Goal: Navigation & Orientation: Go to known website

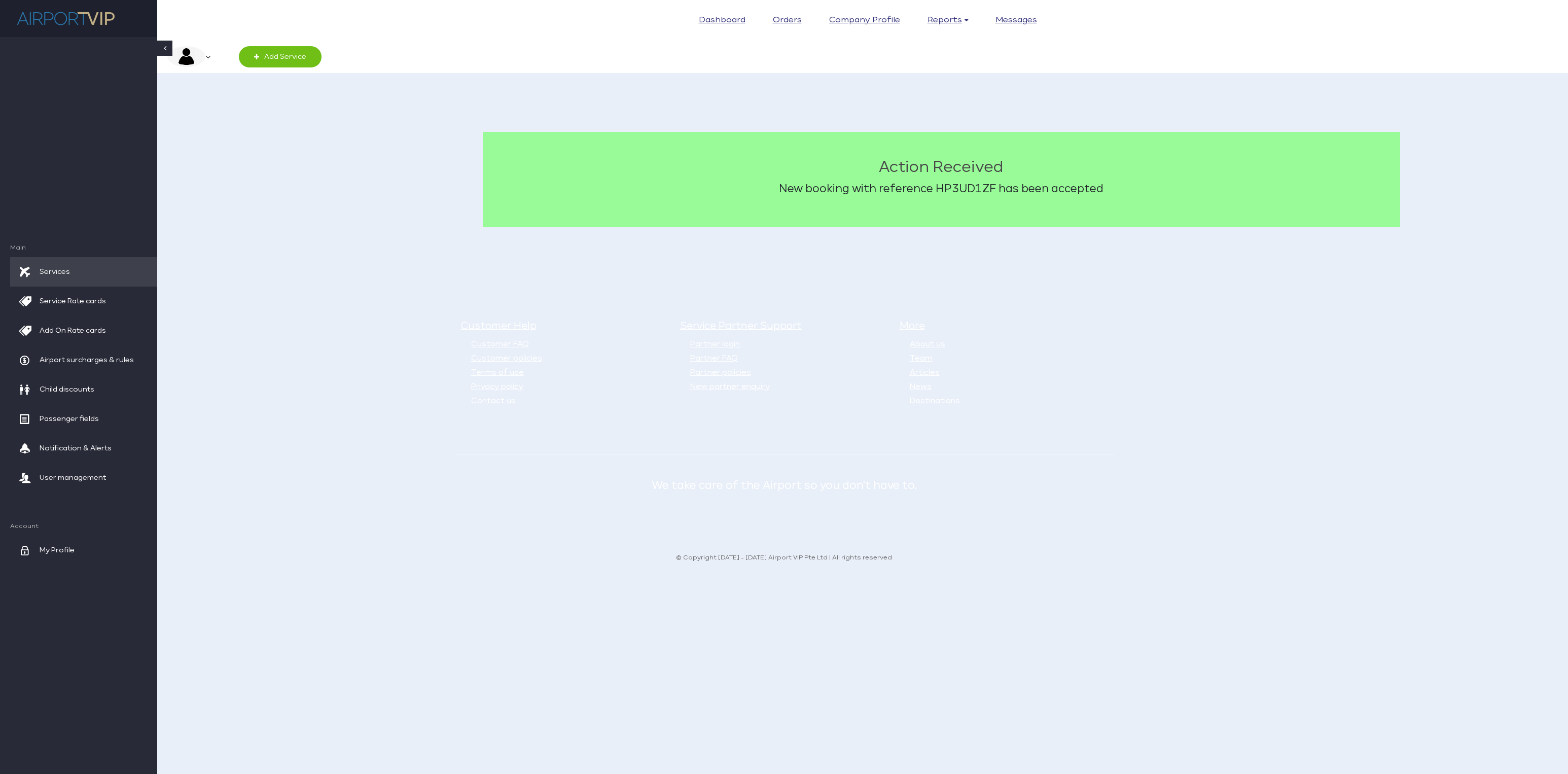
click at [90, 23] on img at bounding box center [65, 18] width 101 height 21
